Goal: Task Accomplishment & Management: Complete application form

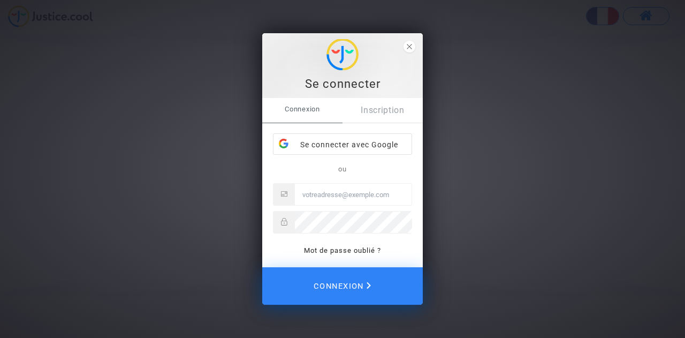
type input "[PERSON_NAME][EMAIL_ADDRESS][DOMAIN_NAME]"
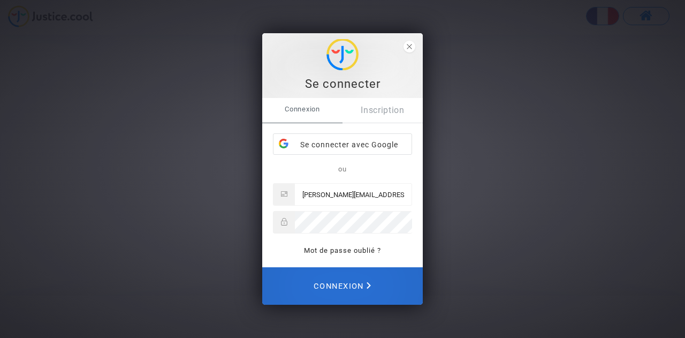
click at [357, 282] on span "Connexion" at bounding box center [342, 286] width 57 height 24
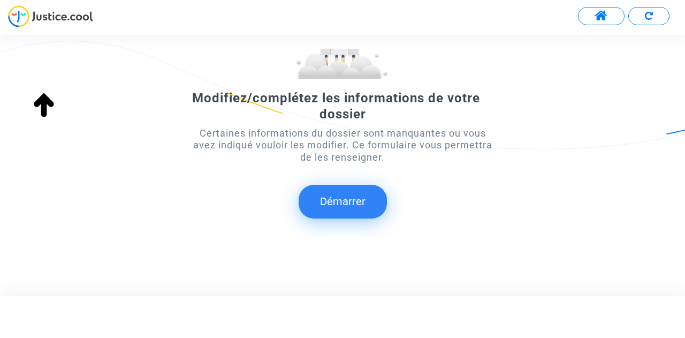
scroll to position [122, 0]
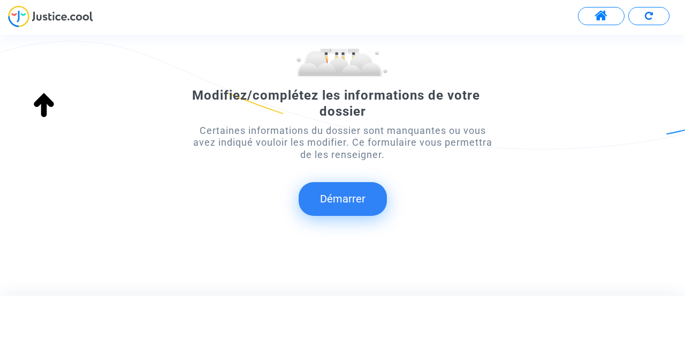
click at [340, 200] on button "Démarrer" at bounding box center [343, 198] width 88 height 33
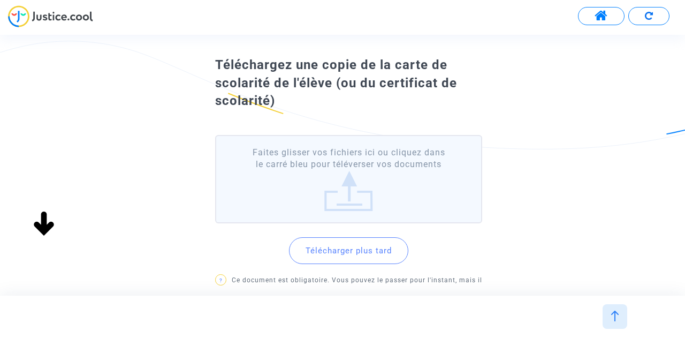
scroll to position [54, 0]
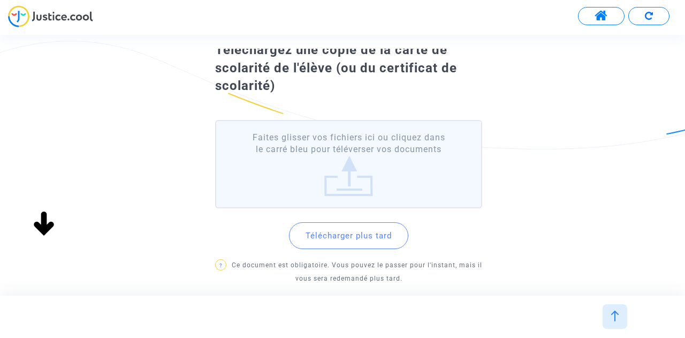
click at [337, 171] on label "Faites glisser vos fichiers ici ou cliquez dans le carré bleu pour téléverser v…" at bounding box center [348, 164] width 267 height 88
click at [0, 0] on input "Faites glisser vos fichiers ici ou cliquez dans le carré bleu pour téléverser v…" at bounding box center [0, 0] width 0 height 0
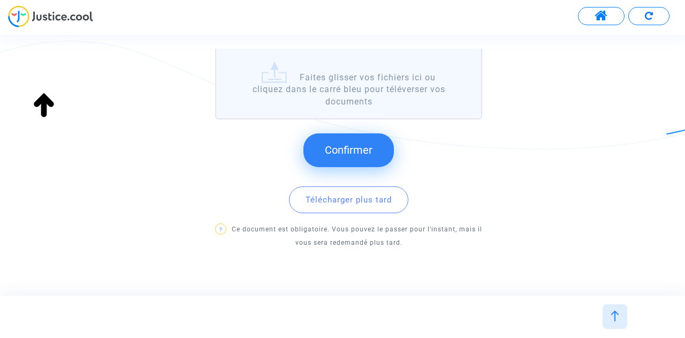
click at [382, 150] on button "Confirmer" at bounding box center [349, 149] width 90 height 33
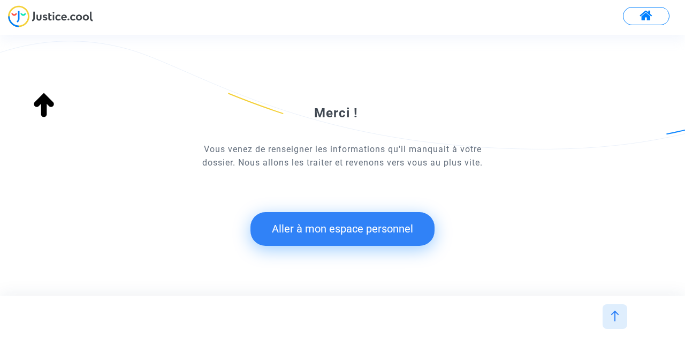
click at [367, 225] on button "Aller à mon espace personnel" at bounding box center [343, 228] width 184 height 33
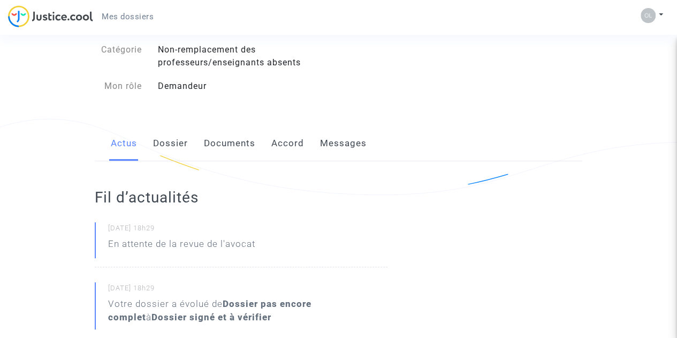
scroll to position [107, 0]
